Goal: Check status: Check status

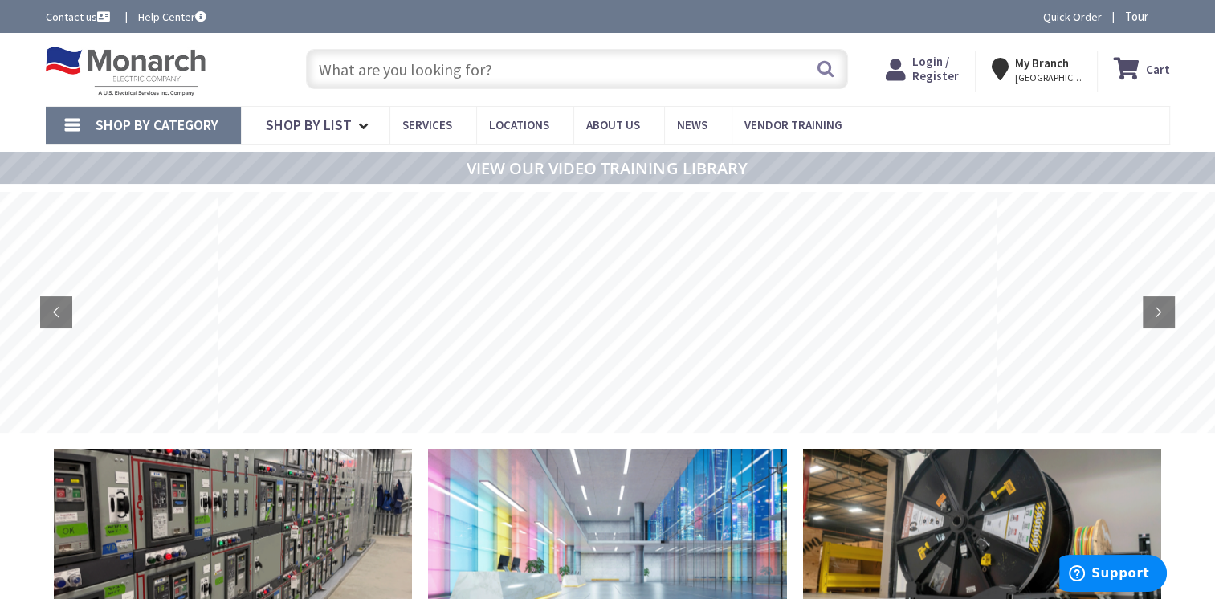
click at [928, 63] on span "Login / Register" at bounding box center [935, 69] width 47 height 30
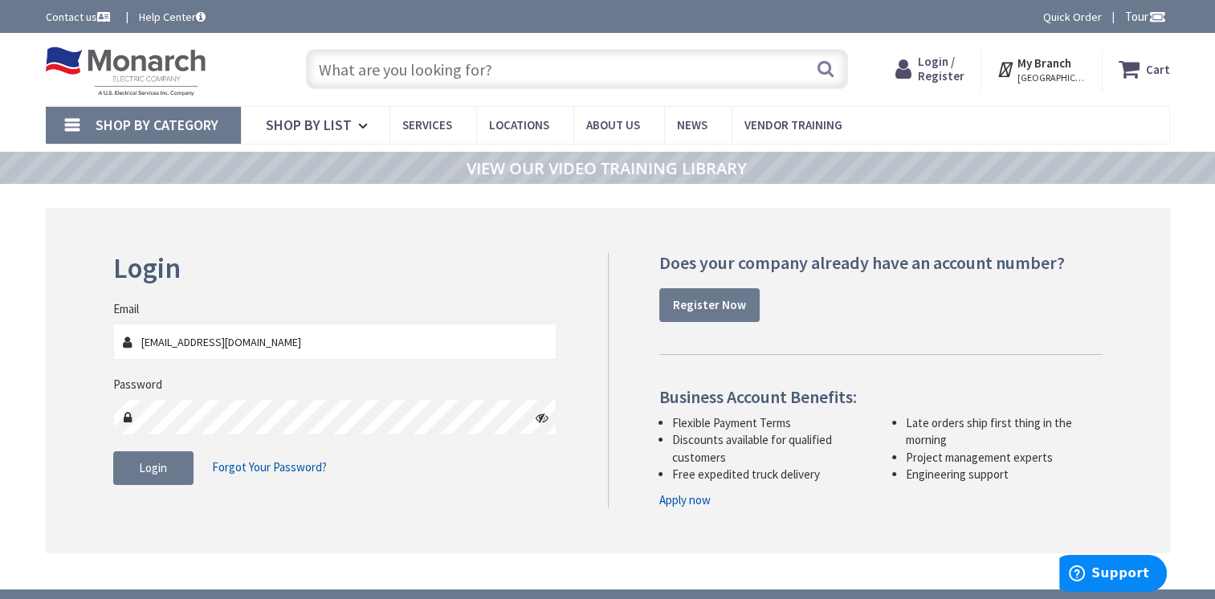
click at [478, 345] on input "acatalfamo@tri-catelectric.com" at bounding box center [335, 342] width 444 height 36
type input "office@tri-catelectric.com"
click at [542, 421] on icon at bounding box center [541, 417] width 13 height 13
click at [146, 470] on span "Login" at bounding box center [153, 467] width 28 height 15
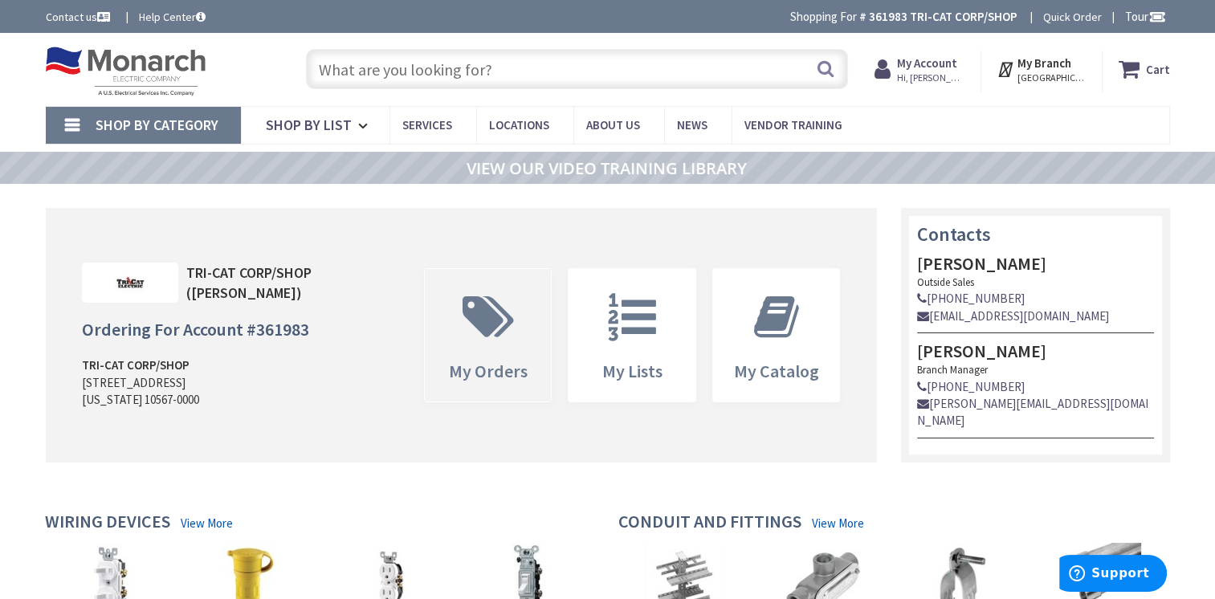
click at [534, 311] on span at bounding box center [488, 317] width 103 height 72
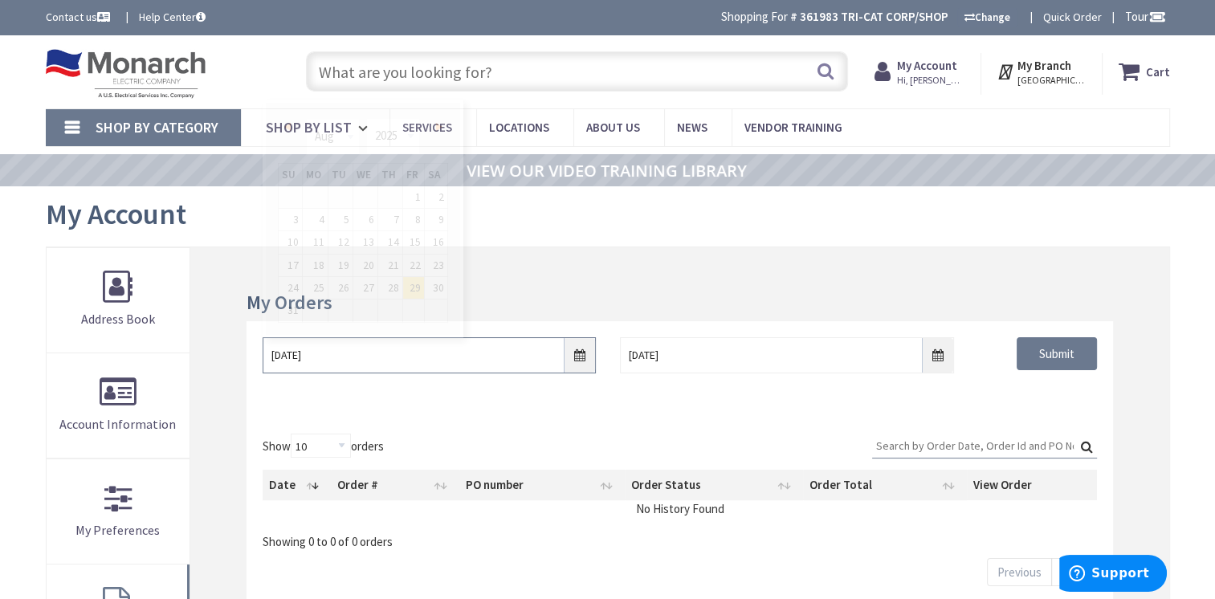
click at [577, 363] on input "8/29/2025" at bounding box center [428, 355] width 333 height 36
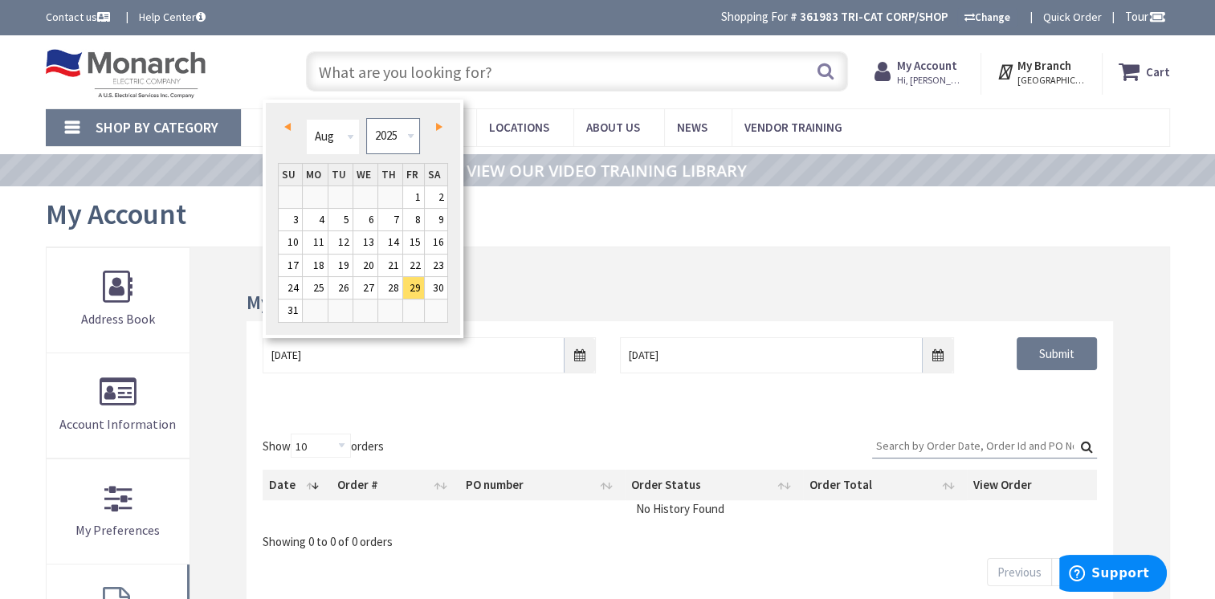
click at [391, 137] on select "1980 1981 1982 1983 1984 1985 1986 1987 1988 1989 1990 1991 1992 1993 1994 1995…" at bounding box center [393, 136] width 54 height 36
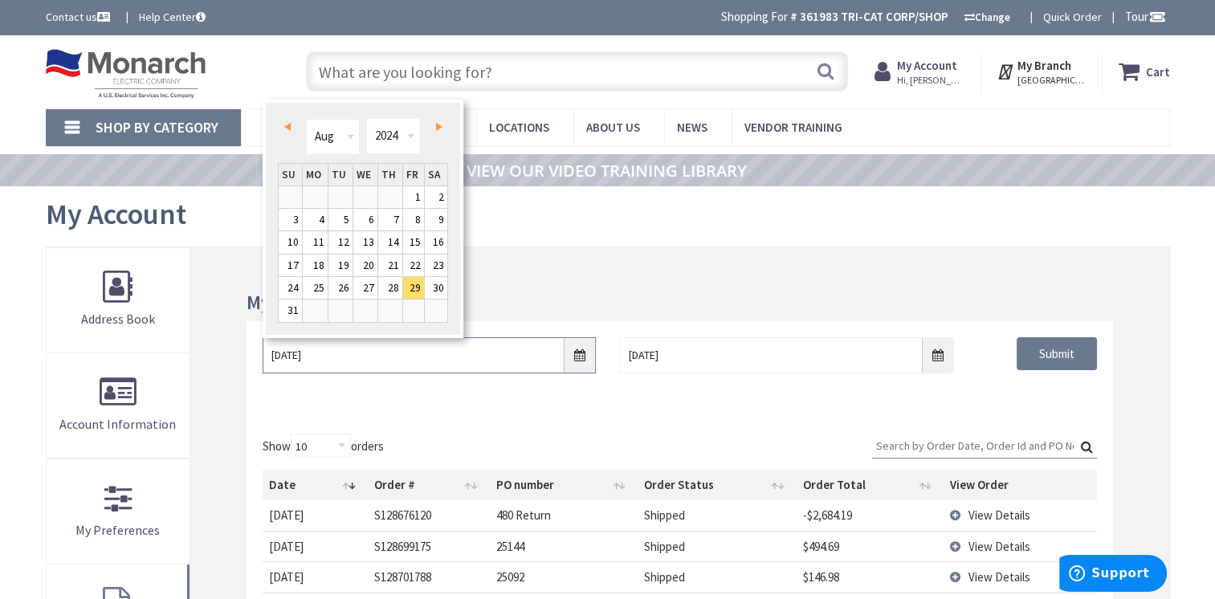
type input "08/28/2024"
click at [938, 442] on input "Search:" at bounding box center [984, 445] width 225 height 24
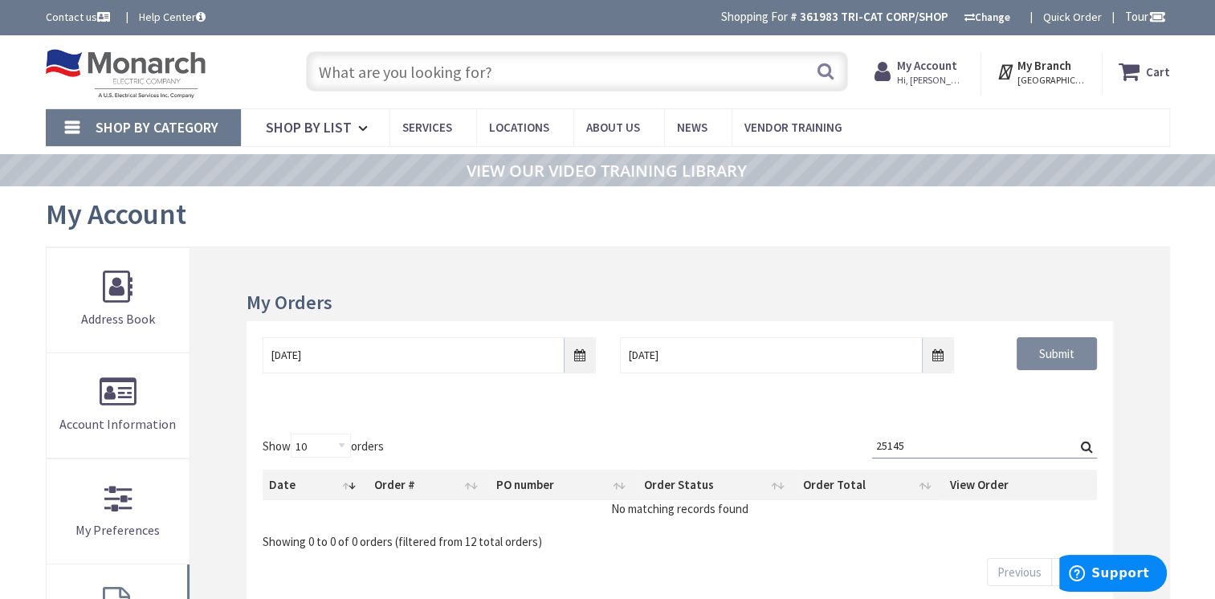
type input "25145"
click at [1054, 355] on input "Submit" at bounding box center [1056, 354] width 80 height 34
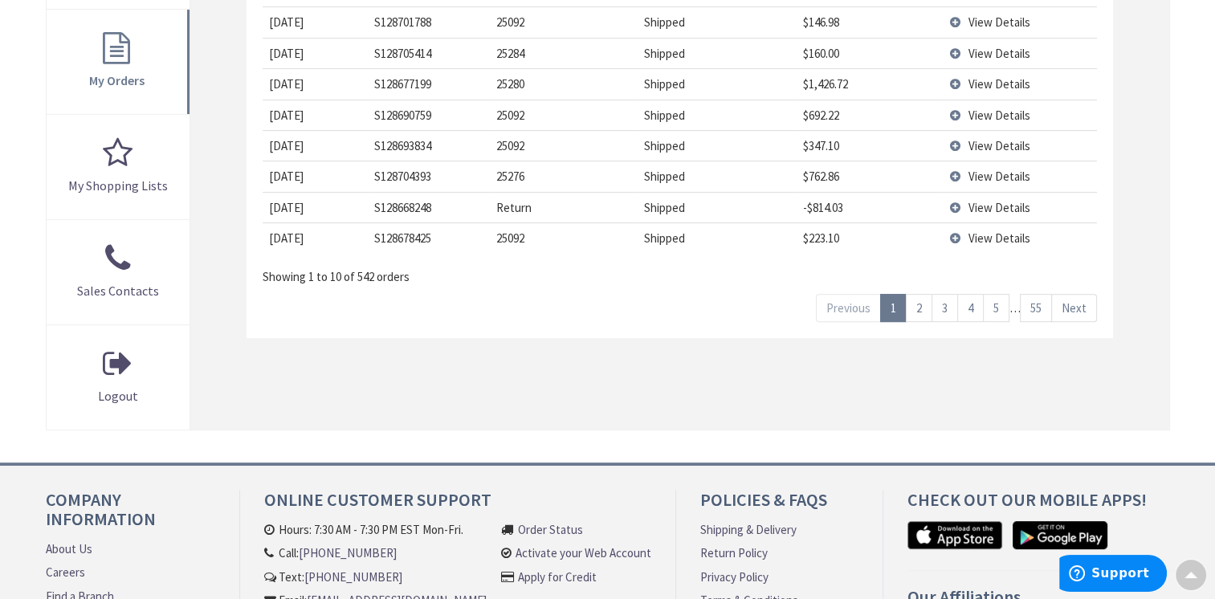
scroll to position [562, 0]
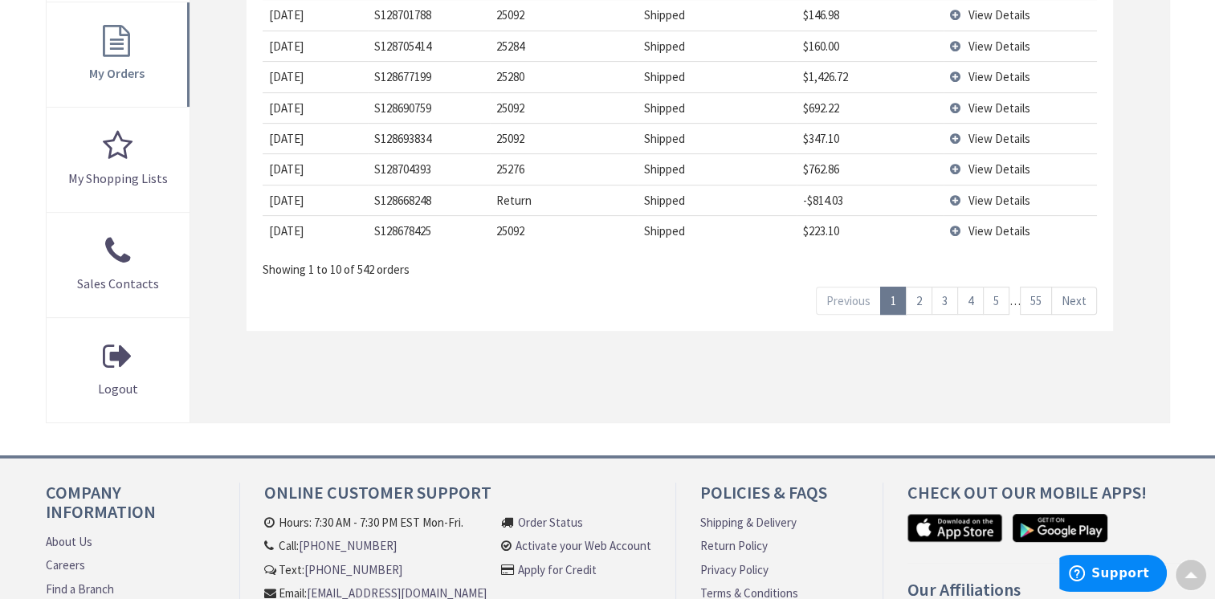
click at [918, 297] on link "2" at bounding box center [919, 301] width 26 height 28
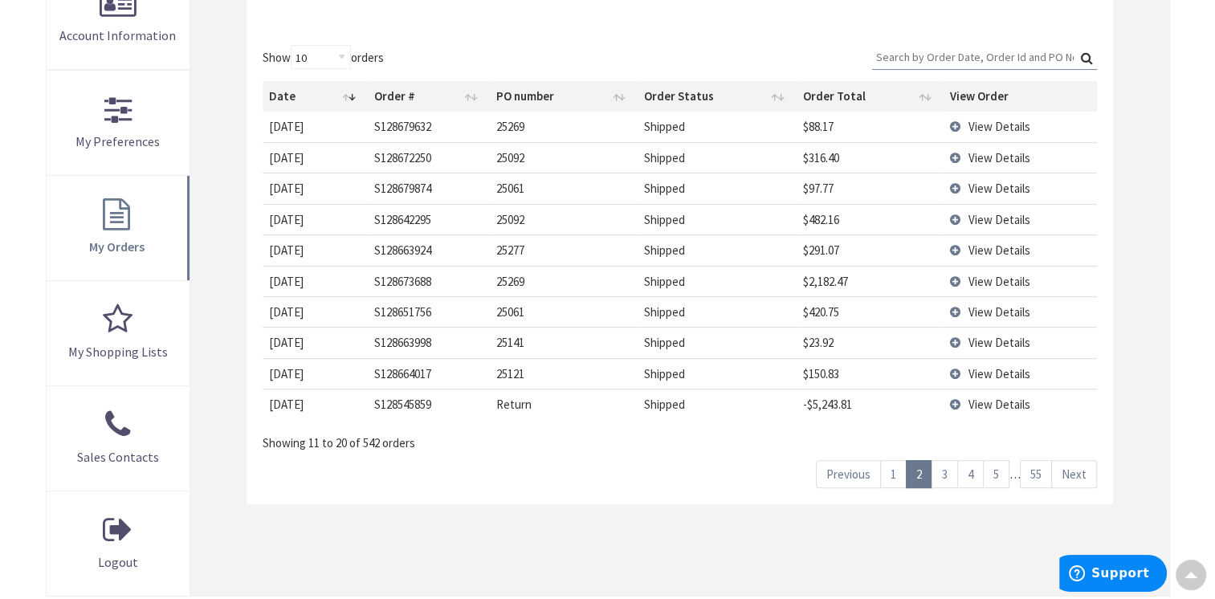
scroll to position [482, 0]
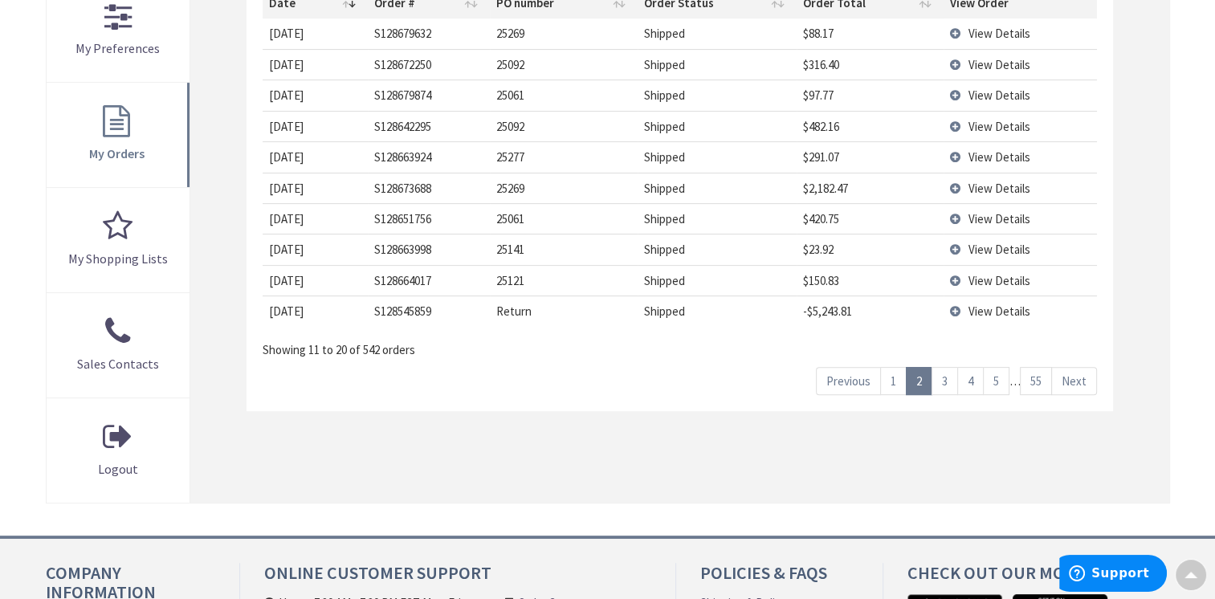
click at [947, 380] on link "3" at bounding box center [944, 381] width 26 height 28
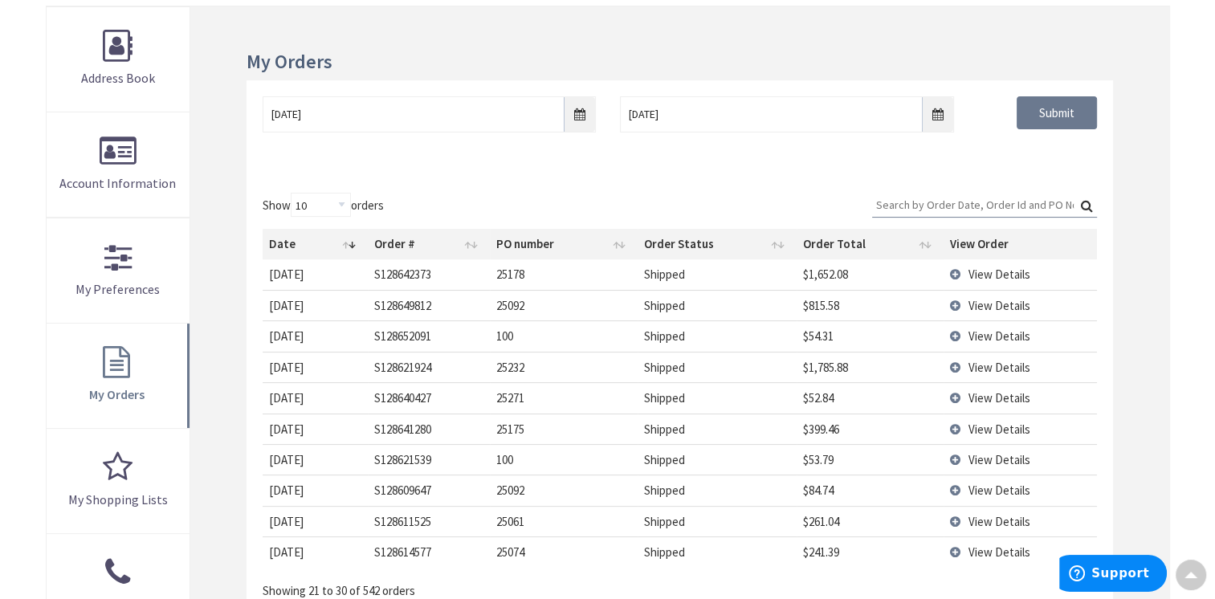
scroll to position [401, 0]
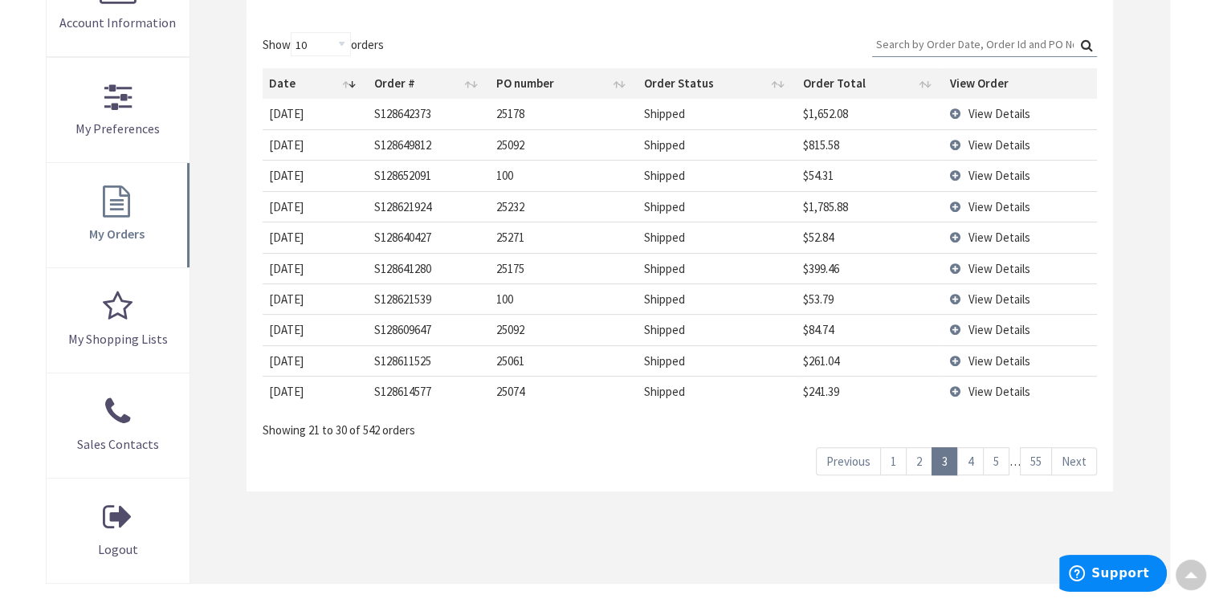
click at [973, 456] on link "4" at bounding box center [970, 461] width 26 height 28
click at [1002, 457] on link "5" at bounding box center [996, 461] width 26 height 28
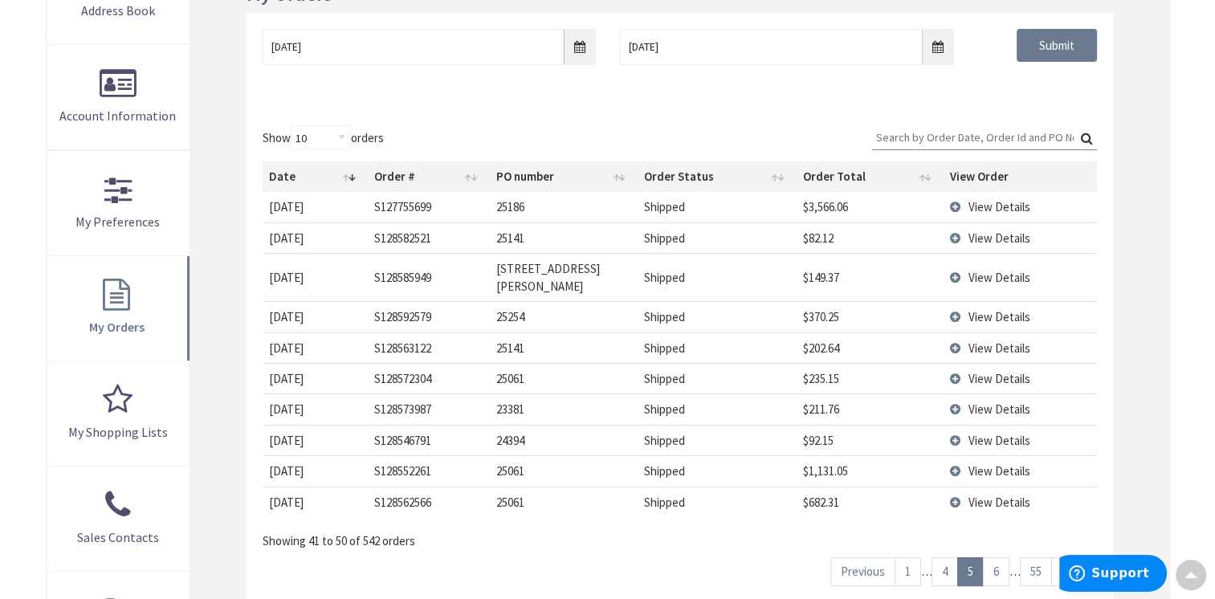
scroll to position [241, 0]
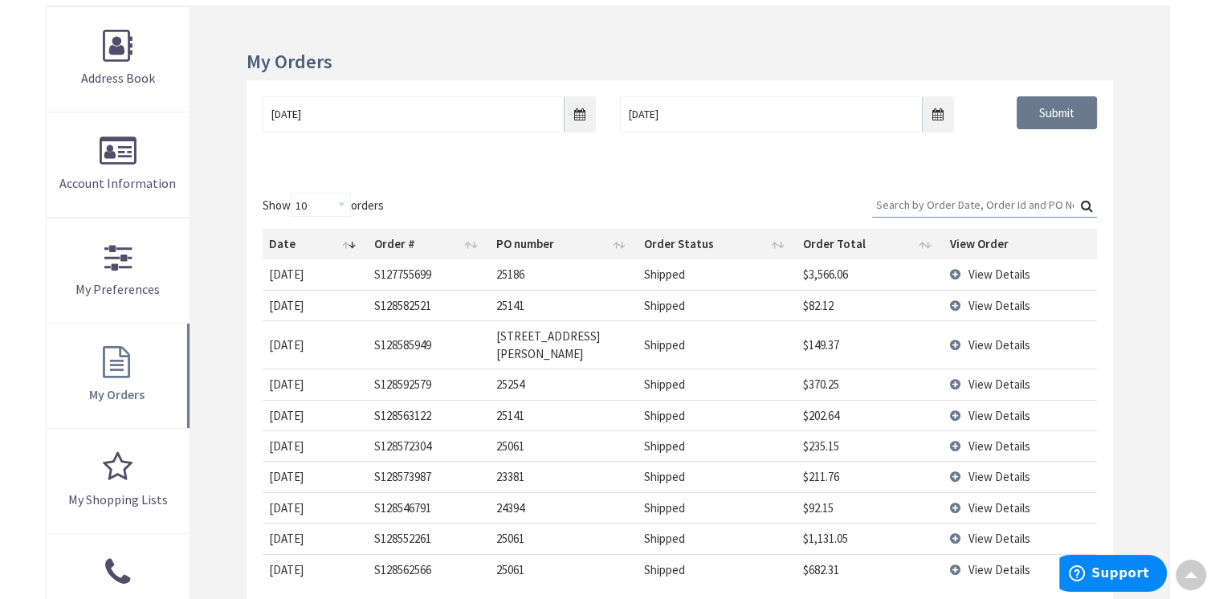
click at [957, 330] on td "View Details" at bounding box center [1019, 344] width 153 height 48
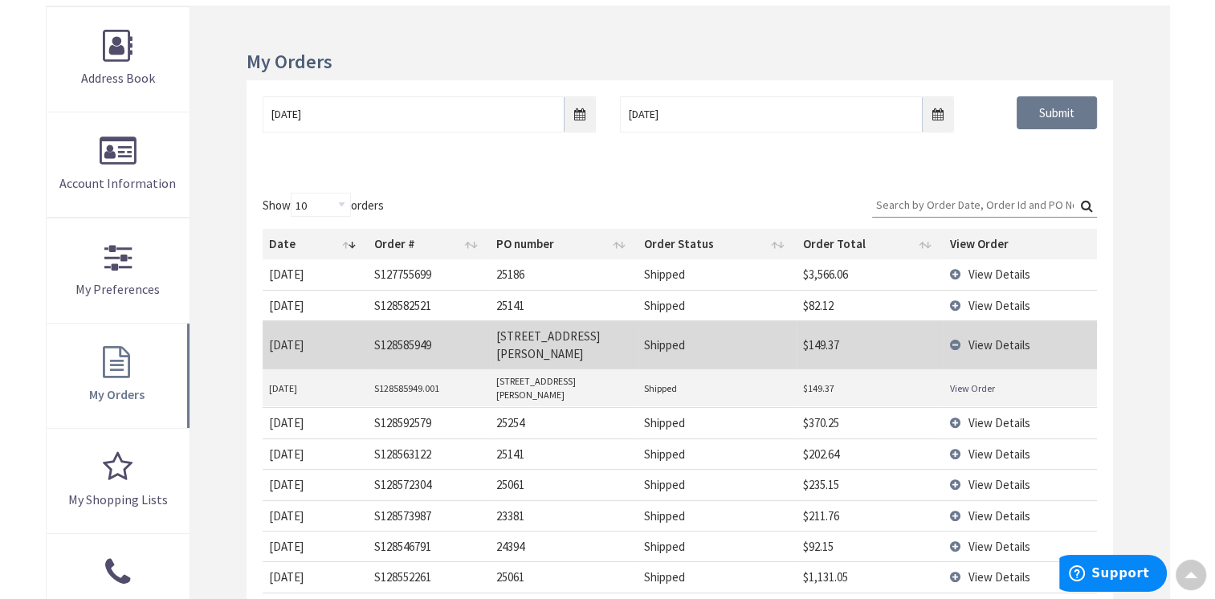
click at [971, 381] on link "View Order" at bounding box center [972, 388] width 45 height 14
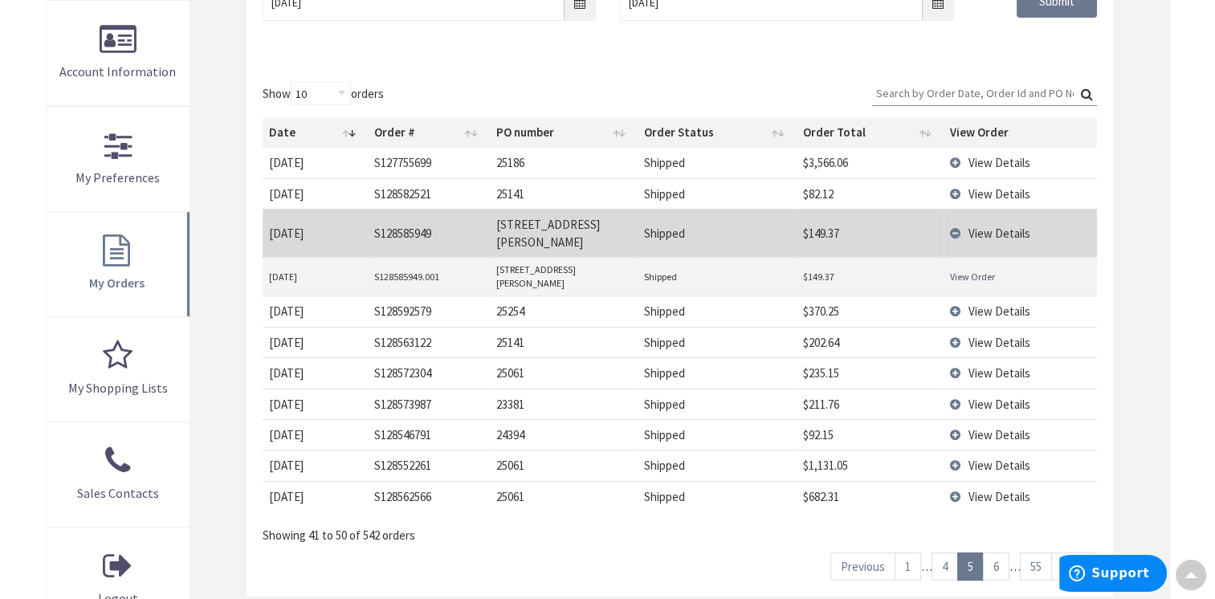
scroll to position [482, 0]
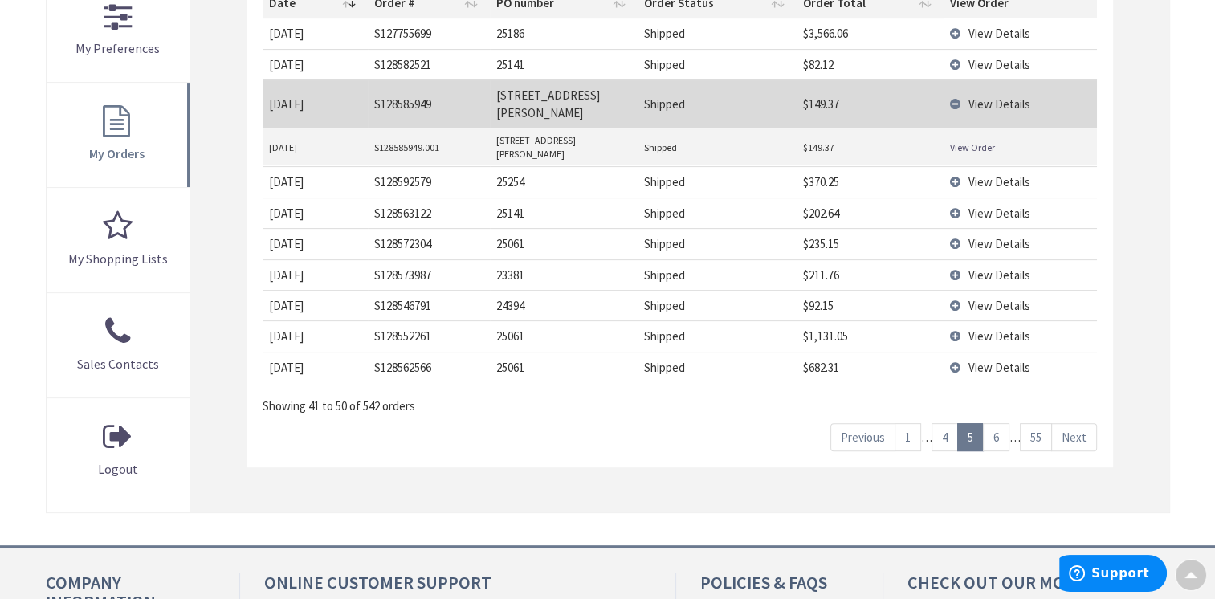
click at [999, 423] on link "6" at bounding box center [996, 437] width 26 height 28
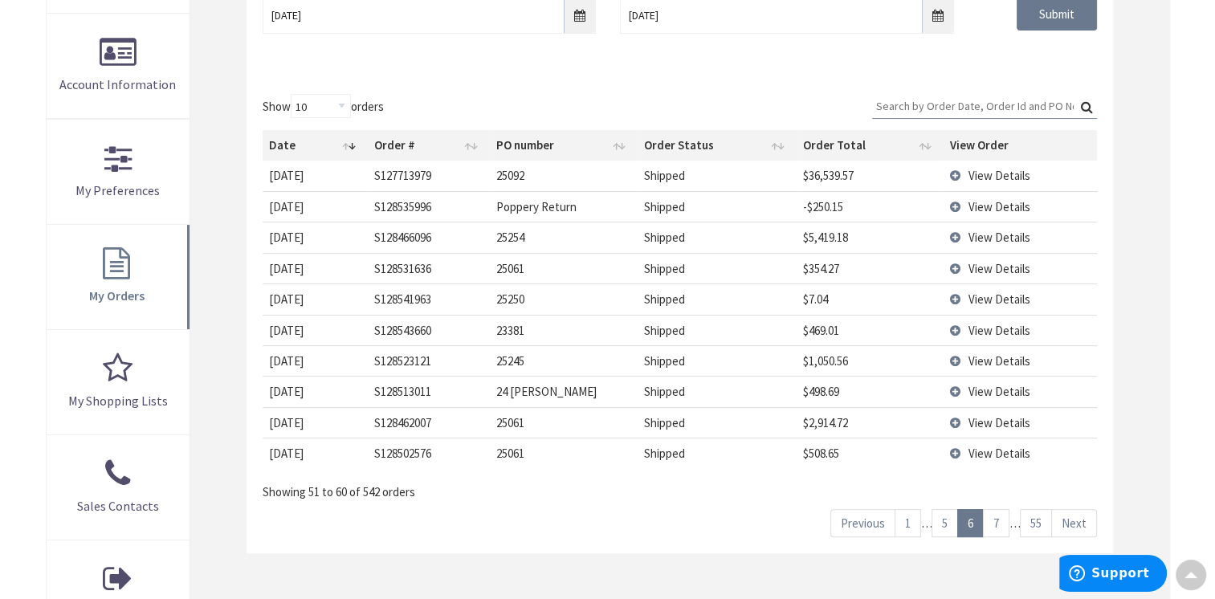
scroll to position [241, 0]
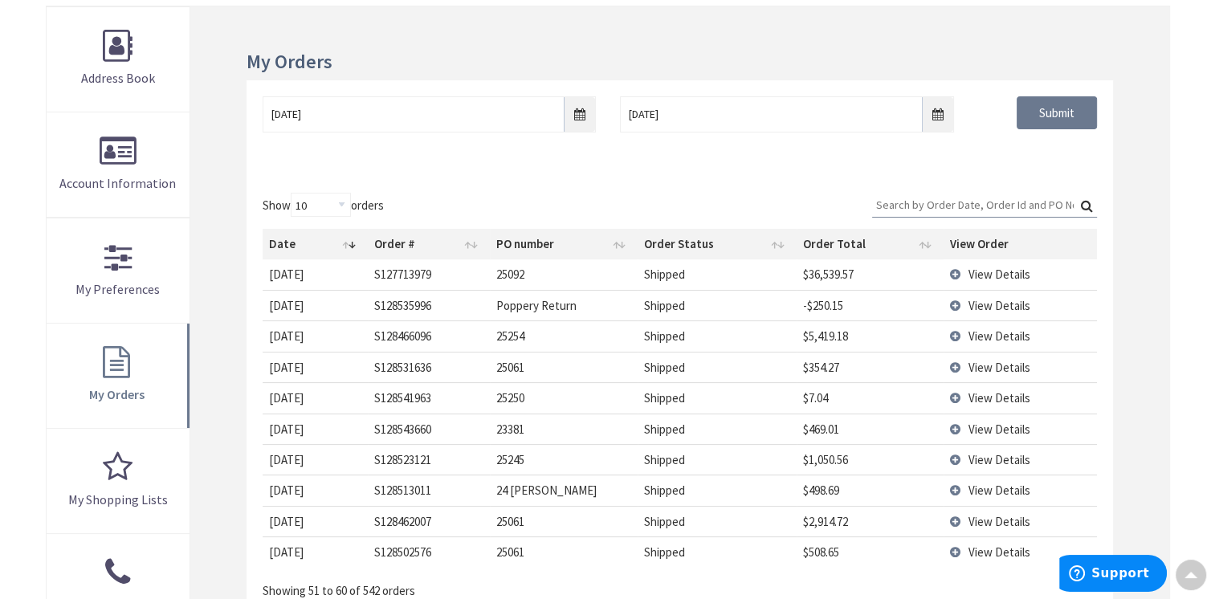
click at [966, 197] on input "Search:" at bounding box center [984, 205] width 225 height 24
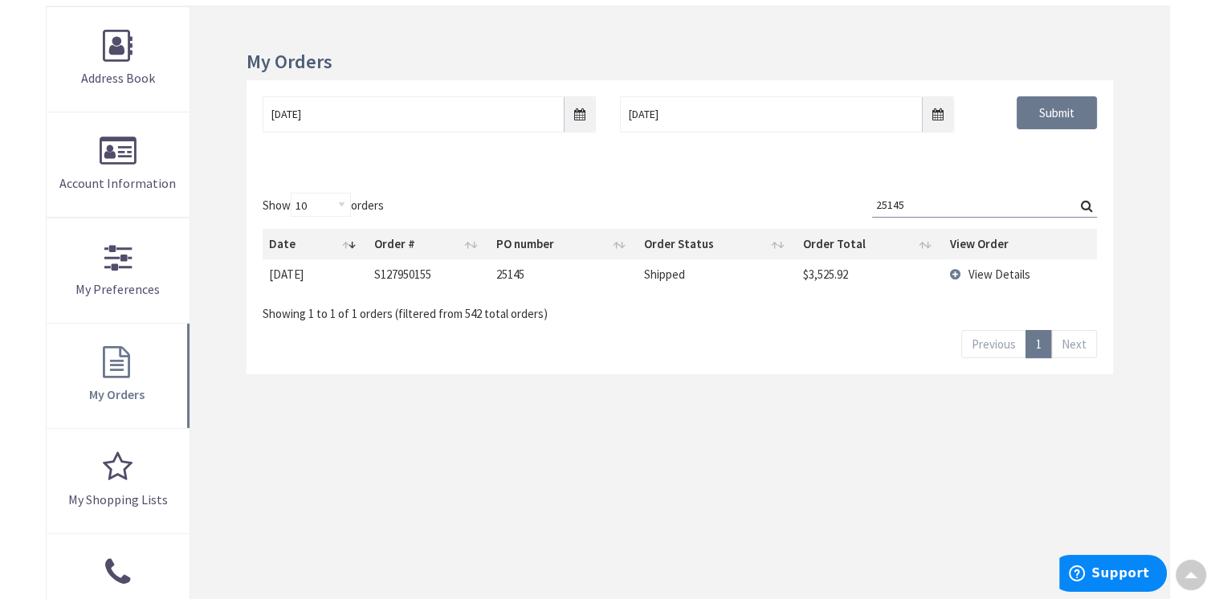
type input "25145"
click at [977, 268] on span "View Details" at bounding box center [999, 274] width 62 height 15
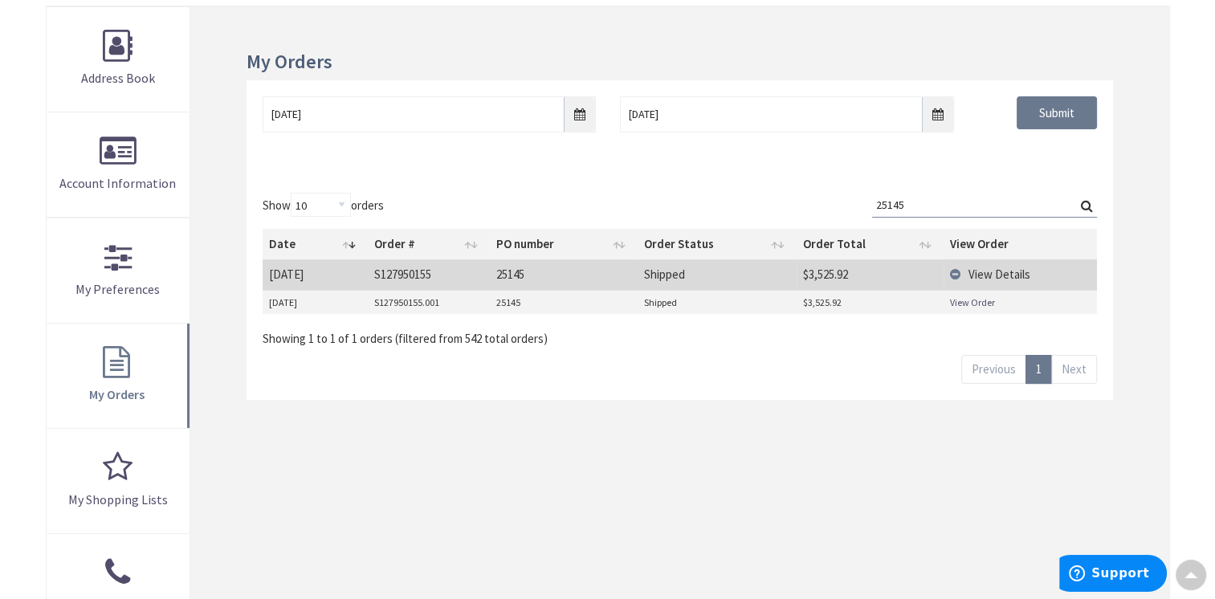
click at [972, 295] on link "View Order" at bounding box center [972, 302] width 45 height 14
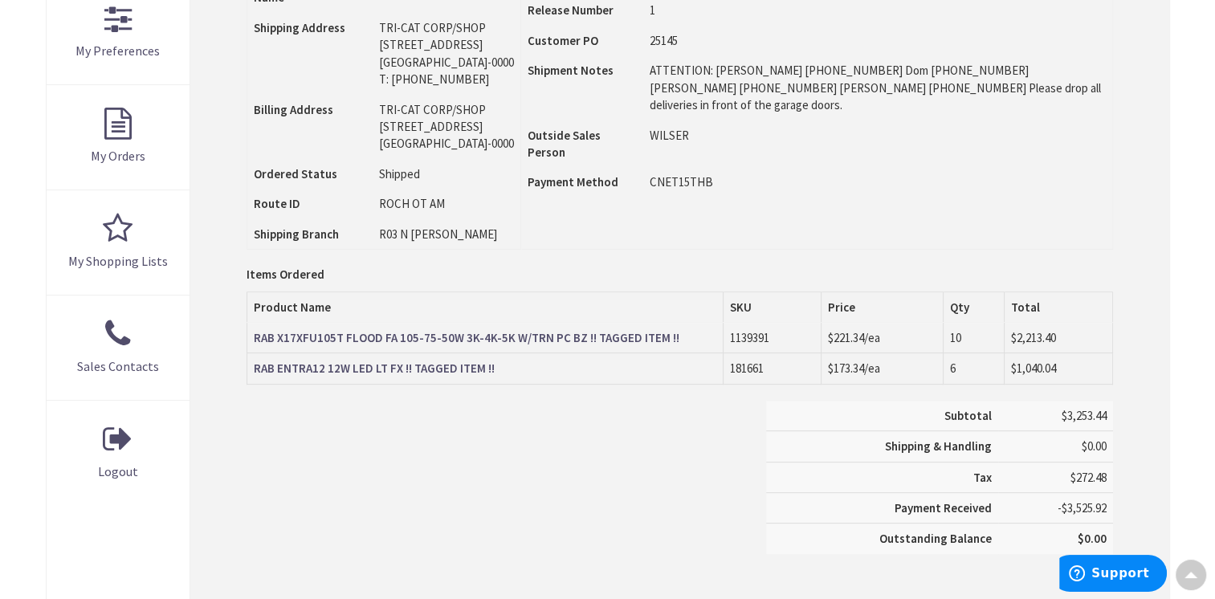
scroll to position [564, 0]
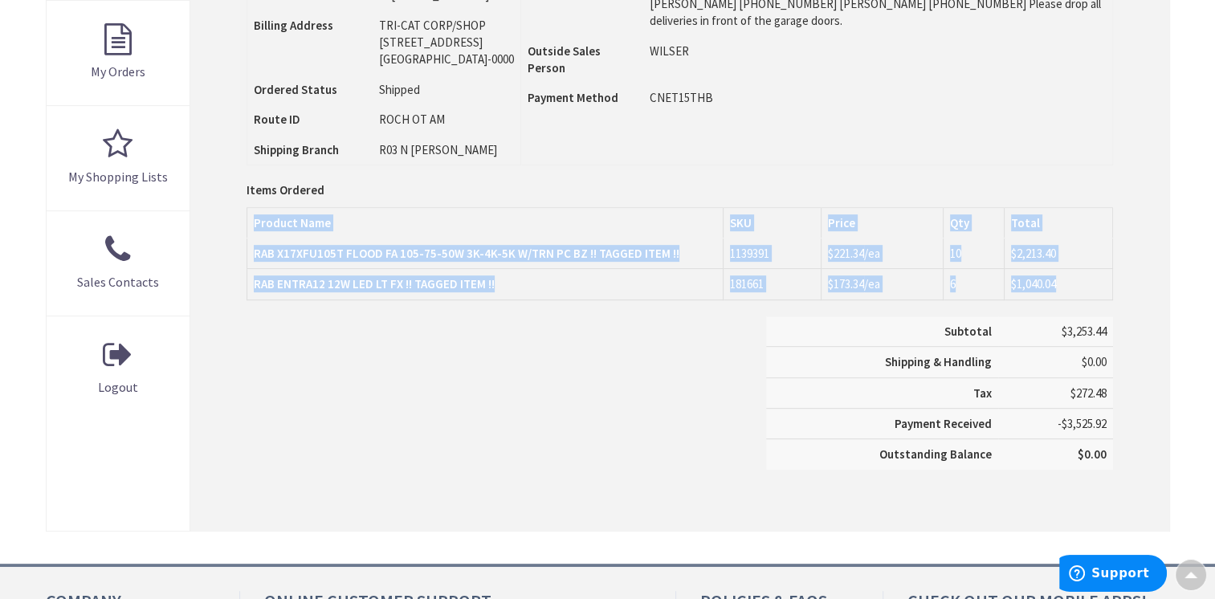
drag, startPoint x: 245, startPoint y: 324, endPoint x: 1094, endPoint y: 315, distance: 849.4
click at [1094, 315] on div "Order Information Download Invoice Print This Page Order #S127950155.001 Ship-T…" at bounding box center [679, 107] width 978 height 847
click at [653, 299] on td "RAB ENTRA12 12W LED LT FX !! TAGGED ITEM !!" at bounding box center [485, 284] width 476 height 31
drag, startPoint x: 1093, startPoint y: 317, endPoint x: 224, endPoint y: 328, distance: 868.6
click at [224, 328] on div "Order Information Download Invoice Print This Page Order #S127950155.001 Ship-T…" at bounding box center [679, 107] width 978 height 847
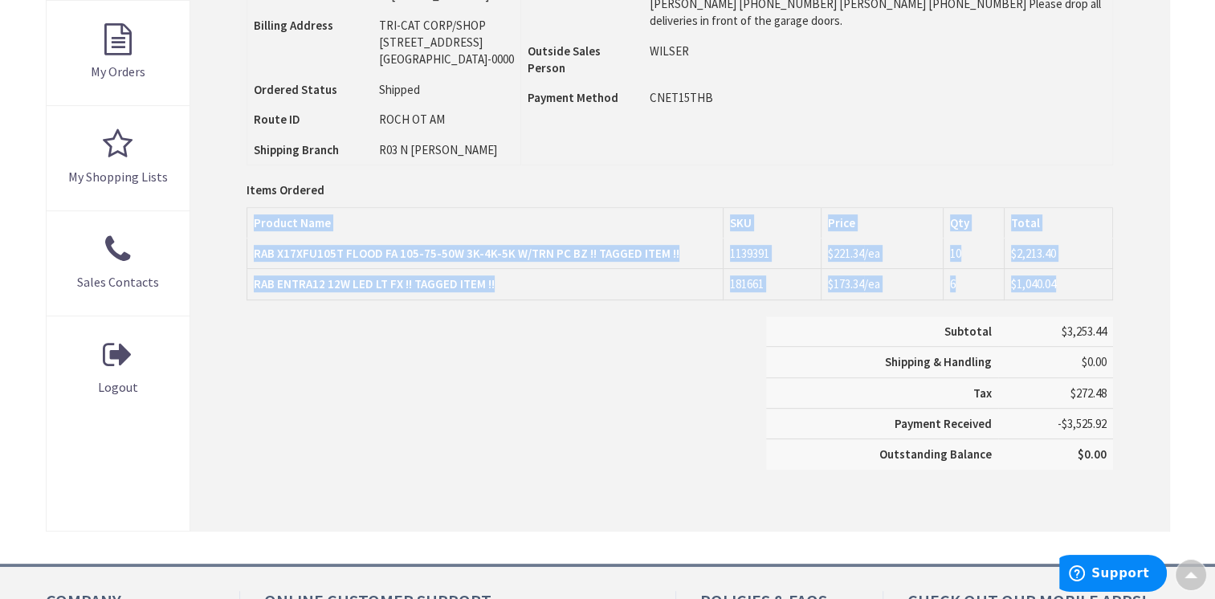
drag, startPoint x: 224, startPoint y: 328, endPoint x: 356, endPoint y: 319, distance: 132.7
copy div "Items Ordered Product Name SKU Price Qty Total RAB X17XFU105T FLOOD FA 105-75-5…"
